Goal: Check status: Check status

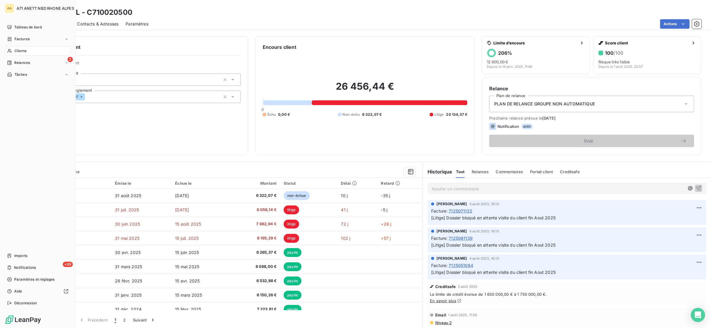
click at [20, 52] on span "Clients" at bounding box center [21, 50] width 12 height 5
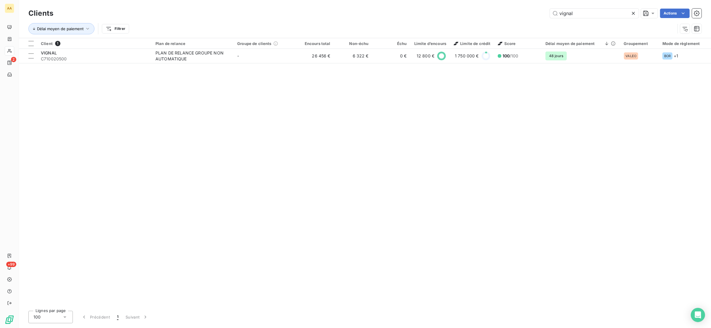
drag, startPoint x: 594, startPoint y: 15, endPoint x: 476, endPoint y: 20, distance: 117.9
click at [477, 20] on div "Clients vignal Actions Délai moyen de paiement Filtrer" at bounding box center [364, 22] width 673 height 31
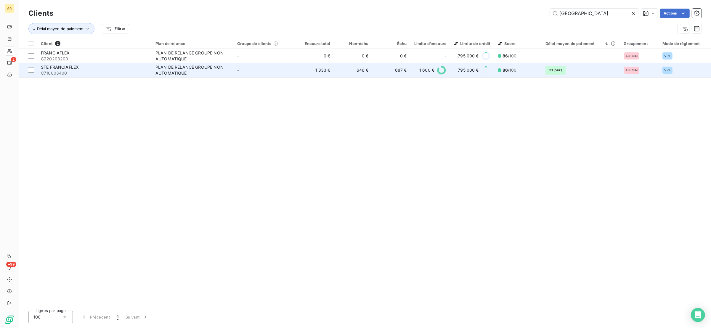
type input "[GEOGRAPHIC_DATA]"
click at [85, 73] on span "C710003400" at bounding box center [94, 73] width 107 height 6
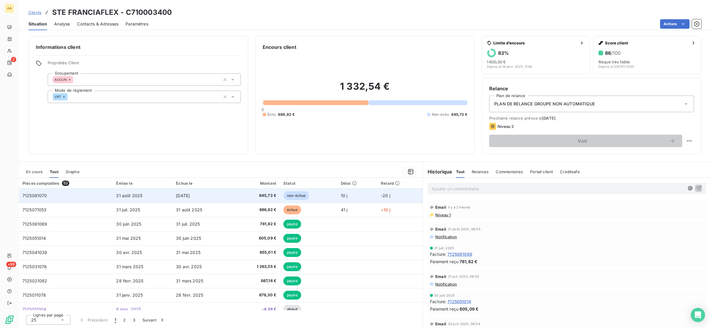
scroll to position [89, 0]
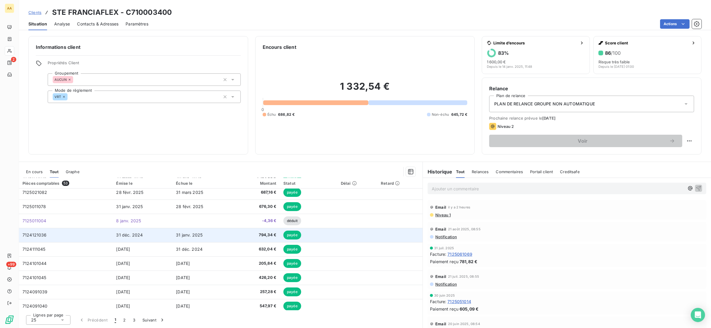
click at [97, 234] on td "7124121036" at bounding box center [66, 235] width 94 height 14
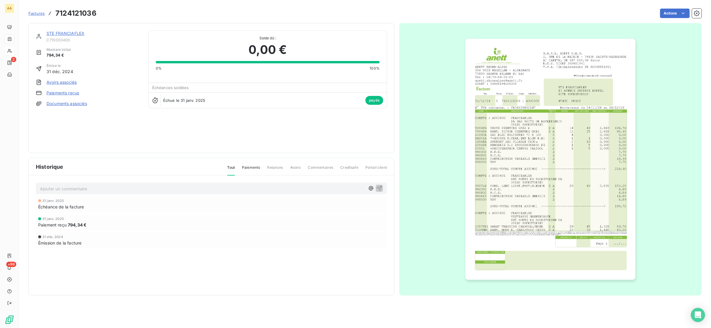
click at [540, 157] on img "button" at bounding box center [550, 159] width 170 height 241
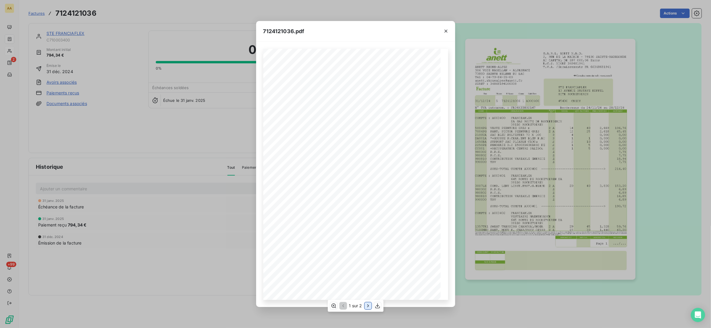
click at [368, 303] on icon "button" at bounding box center [368, 306] width 6 height 6
drag, startPoint x: 445, startPoint y: 32, endPoint x: 397, endPoint y: 27, distance: 48.5
click at [446, 32] on icon "button" at bounding box center [446, 31] width 6 height 6
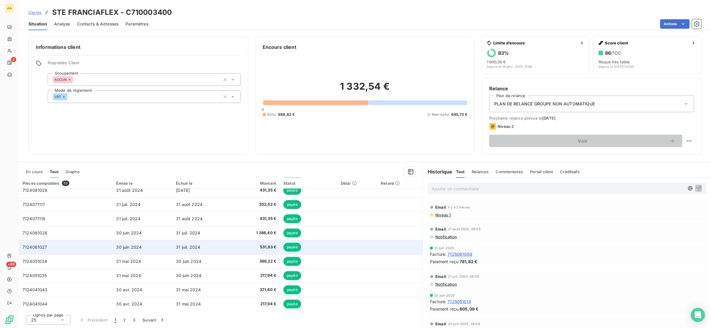
scroll to position [233, 0]
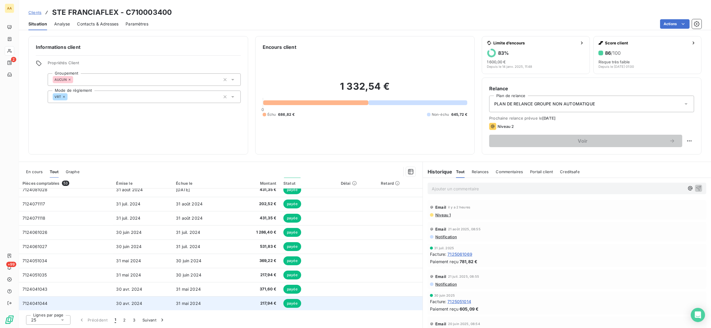
click at [208, 300] on td "31 mai 2024" at bounding box center [202, 303] width 60 height 14
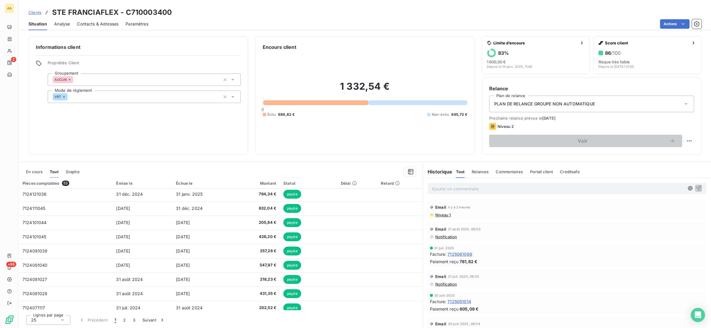
scroll to position [233, 0]
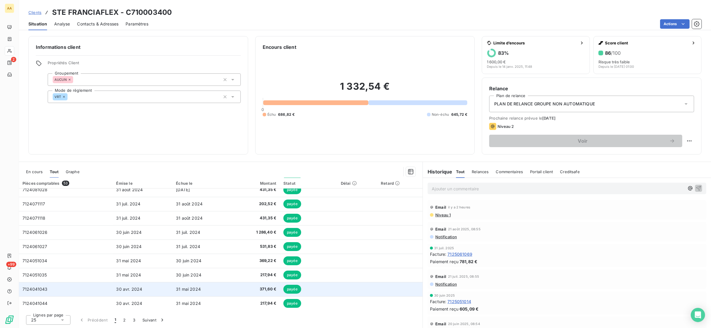
click at [70, 286] on td "7124041043" at bounding box center [66, 289] width 94 height 14
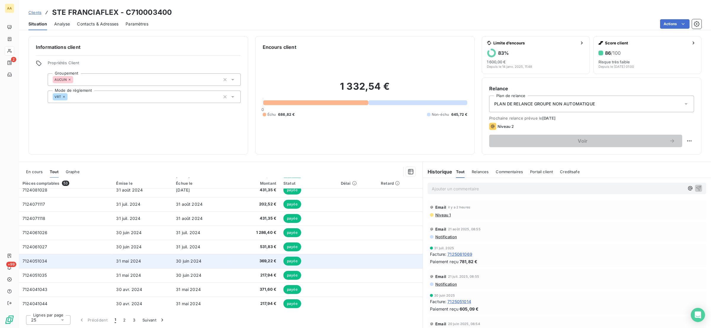
scroll to position [233, 0]
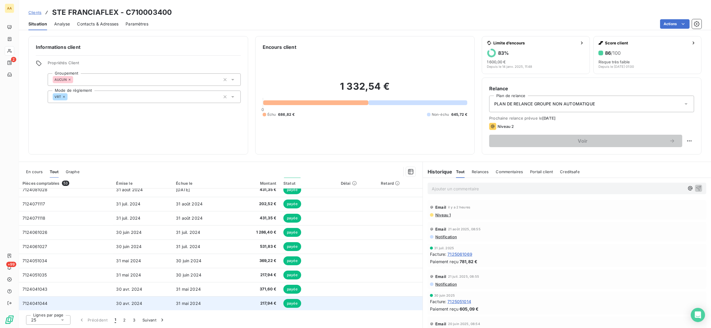
click at [60, 300] on td "7124041044" at bounding box center [66, 303] width 94 height 14
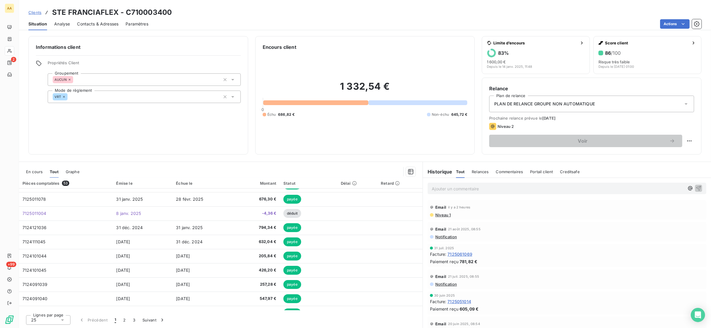
scroll to position [233, 0]
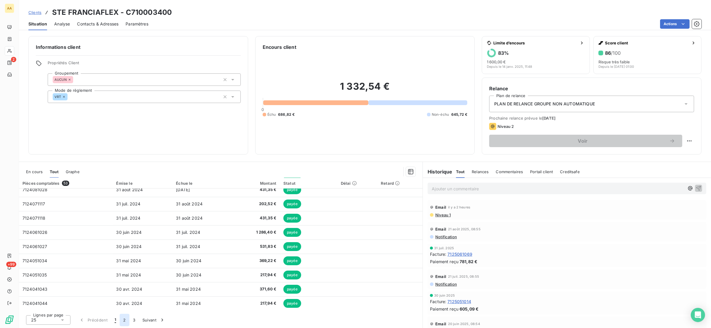
click at [126, 320] on button "2" at bounding box center [124, 320] width 9 height 12
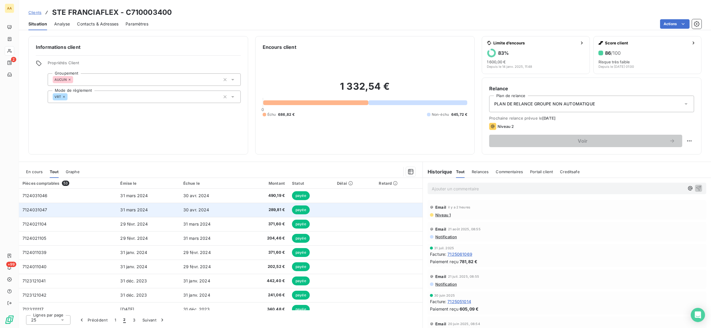
click at [41, 211] on span "7124031047" at bounding box center [34, 209] width 25 height 5
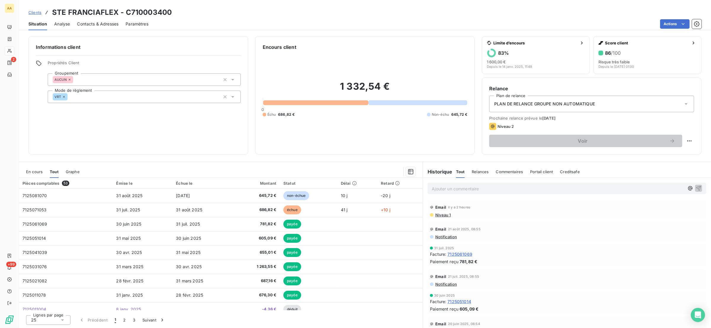
scroll to position [233, 0]
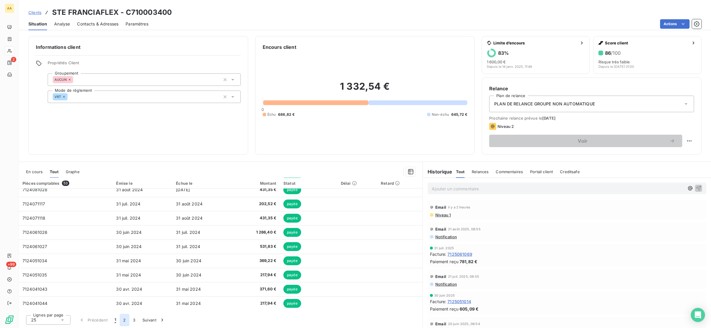
click at [124, 322] on button "2" at bounding box center [124, 320] width 9 height 12
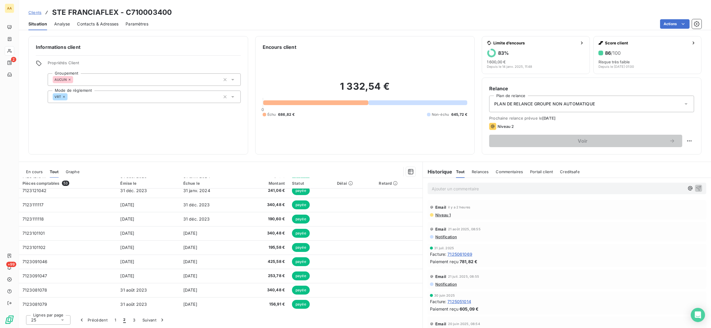
scroll to position [0, 0]
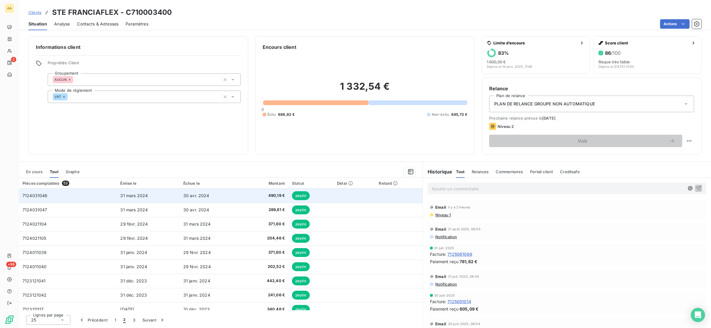
click at [49, 199] on td "7124031046" at bounding box center [68, 196] width 98 height 14
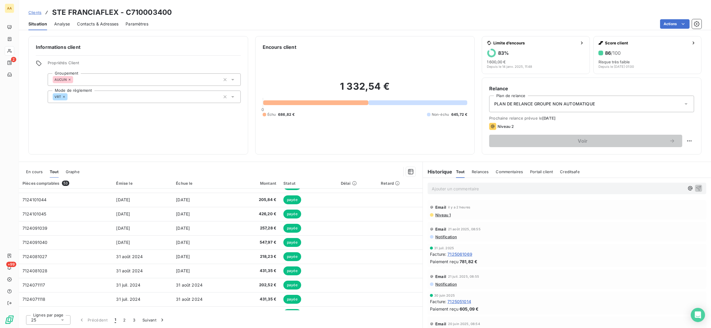
scroll to position [233, 0]
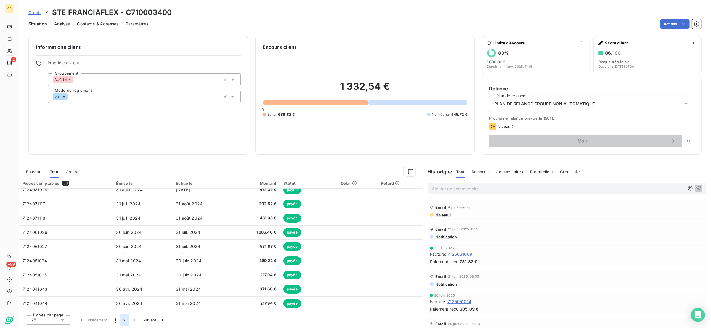
click at [123, 322] on button "2" at bounding box center [124, 320] width 9 height 12
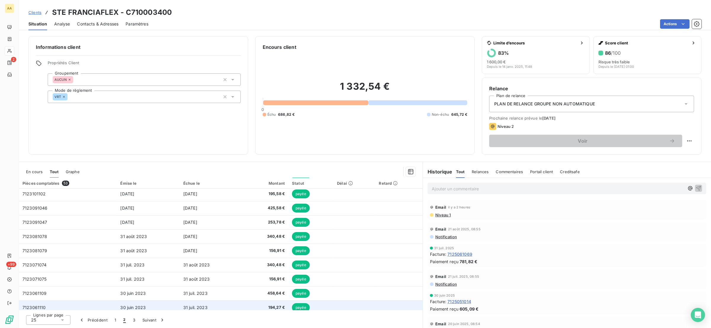
scroll to position [0, 0]
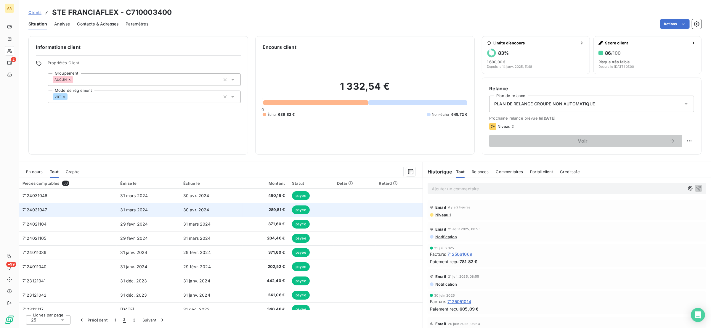
click at [67, 213] on td "7124031047" at bounding box center [68, 210] width 98 height 14
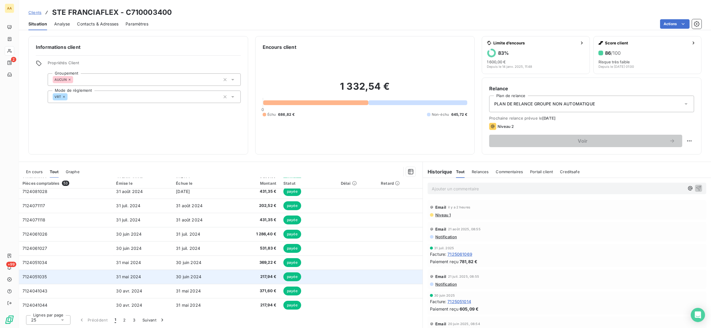
scroll to position [233, 0]
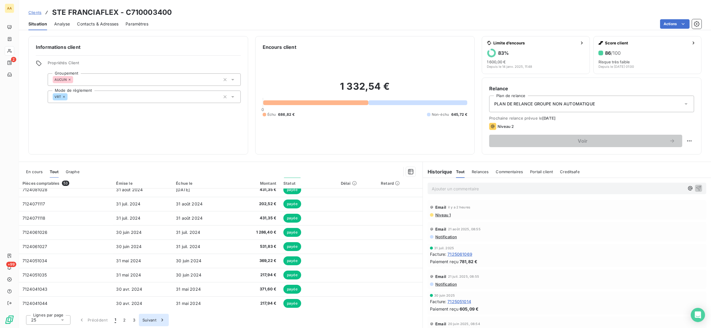
click at [131, 319] on button "3" at bounding box center [133, 320] width 9 height 12
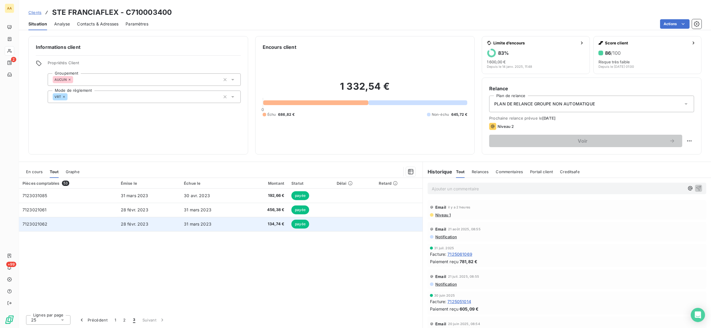
click at [44, 221] on span "7123021062" at bounding box center [34, 223] width 25 height 5
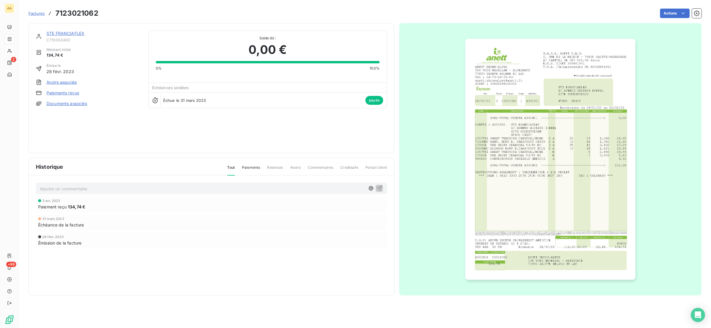
click at [510, 151] on img "button" at bounding box center [550, 159] width 170 height 241
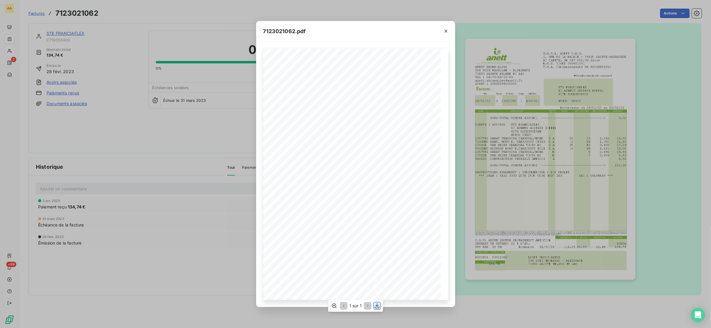
click at [378, 306] on icon "button" at bounding box center [377, 306] width 6 height 6
click at [447, 32] on icon "button" at bounding box center [446, 31] width 6 height 6
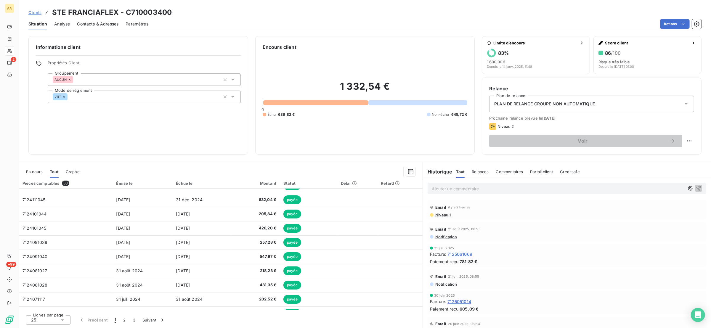
scroll to position [233, 0]
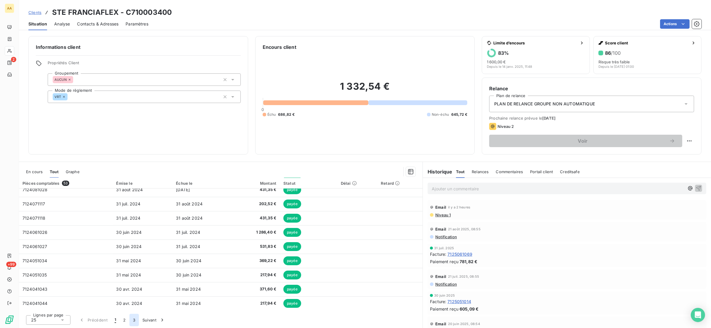
click at [130, 319] on button "3" at bounding box center [133, 320] width 9 height 12
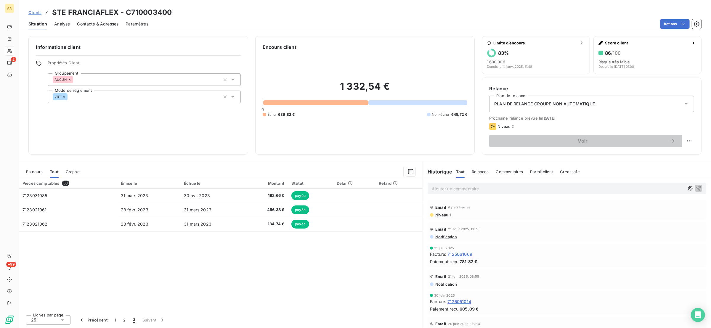
scroll to position [0, 0]
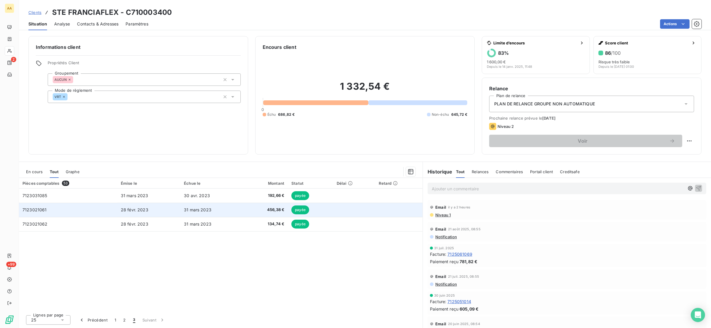
click at [60, 212] on td "7123021061" at bounding box center [68, 210] width 98 height 14
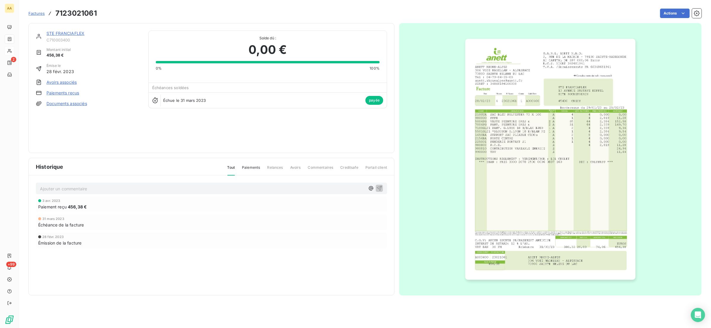
click at [518, 145] on img "button" at bounding box center [550, 159] width 170 height 241
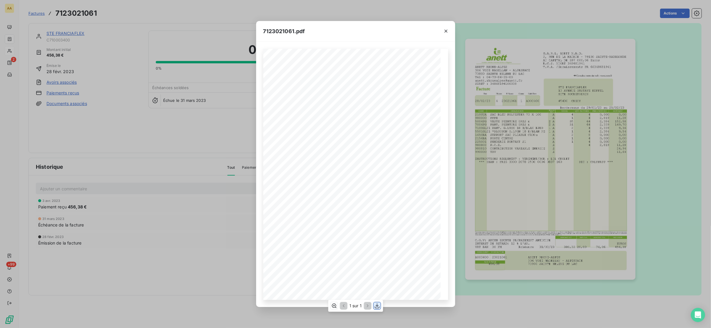
click at [376, 307] on icon "button" at bounding box center [377, 306] width 6 height 6
click at [448, 33] on icon "button" at bounding box center [446, 31] width 6 height 6
